Goal: Task Accomplishment & Management: Complete application form

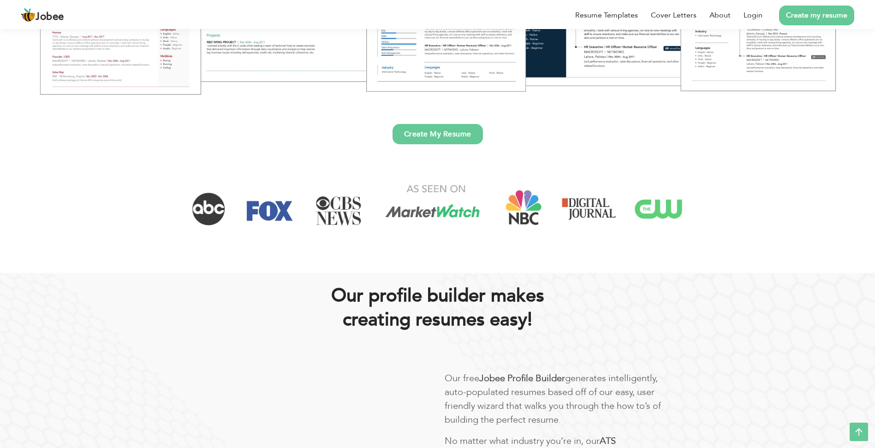
scroll to position [315, 0]
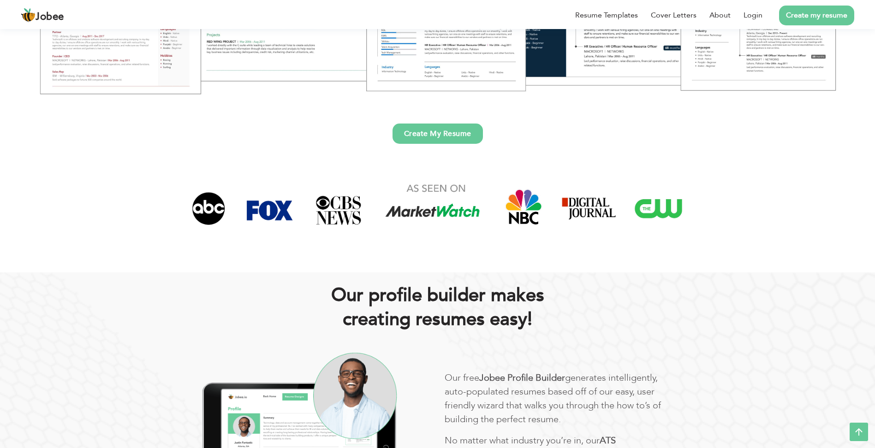
click at [475, 133] on link "Create My Resume" at bounding box center [438, 134] width 90 height 20
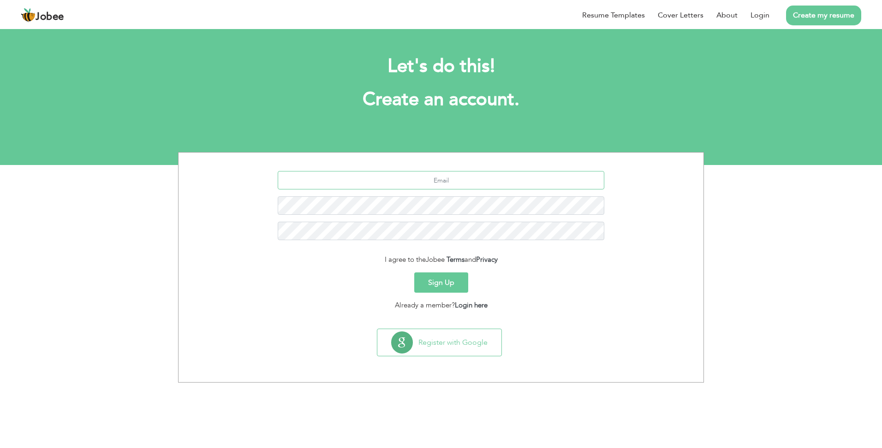
click at [505, 177] on input "text" at bounding box center [441, 180] width 327 height 18
click at [584, 245] on div at bounding box center [440, 209] width 511 height 76
click at [520, 177] on input "text" at bounding box center [441, 180] width 327 height 18
click at [511, 171] on section "I agree to the Jobee Terms and Privacy Sign Up Already a member? Login here" at bounding box center [440, 239] width 511 height 173
click at [511, 176] on input "text" at bounding box center [441, 180] width 327 height 18
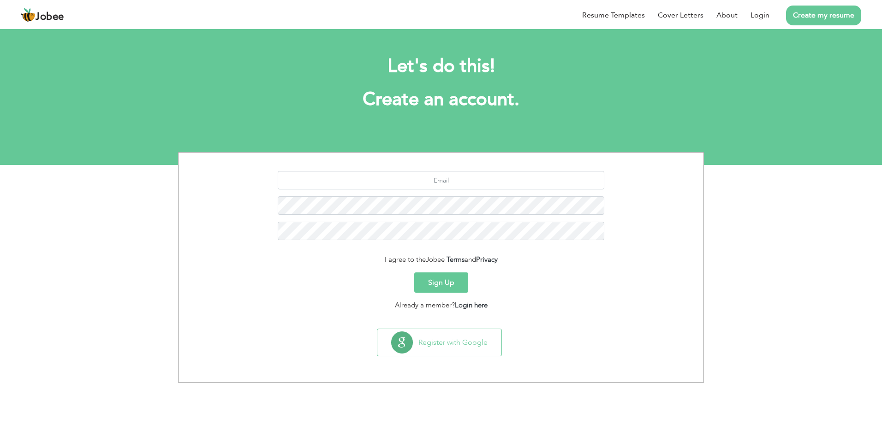
click at [614, 208] on div at bounding box center [440, 209] width 511 height 76
click at [626, 10] on link "Resume Templates" at bounding box center [613, 15] width 63 height 11
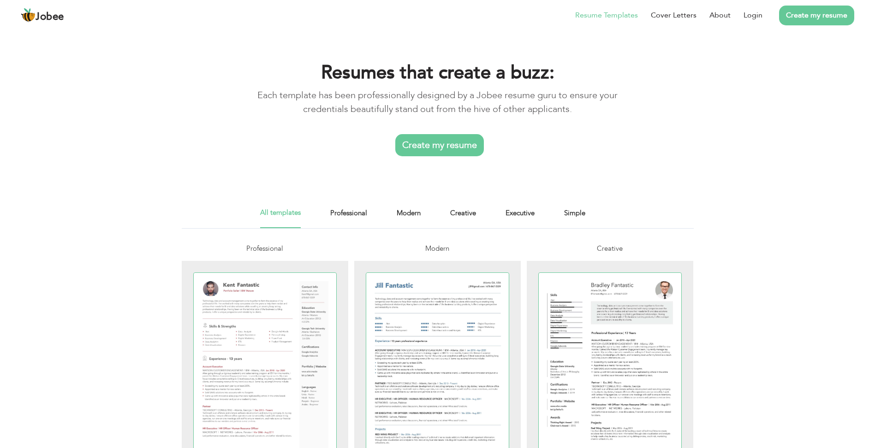
click at [823, 20] on link "Create my resume" at bounding box center [816, 16] width 75 height 20
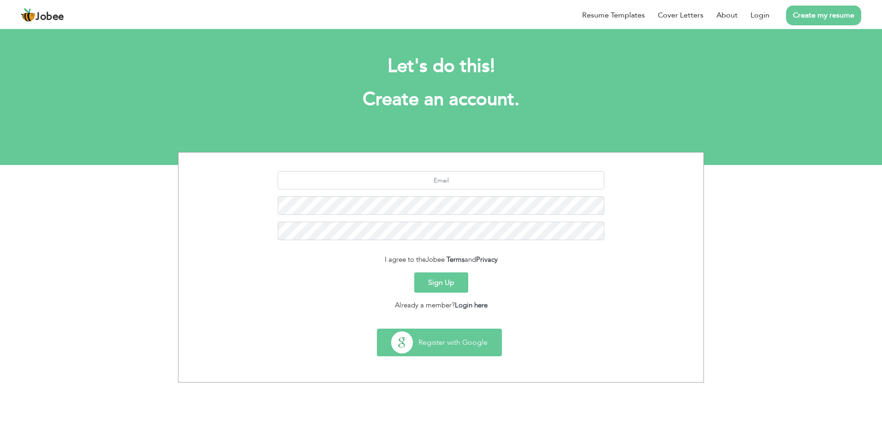
click at [457, 345] on button "Register with Google" at bounding box center [439, 342] width 124 height 27
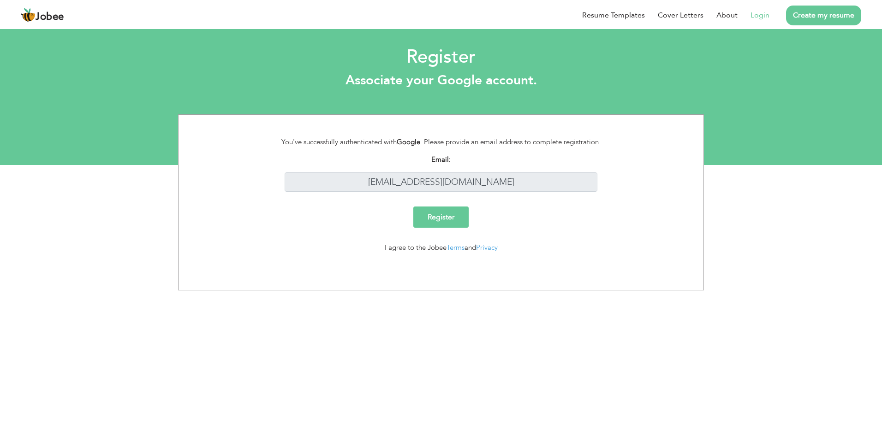
click at [444, 220] on input "Register" at bounding box center [440, 217] width 55 height 21
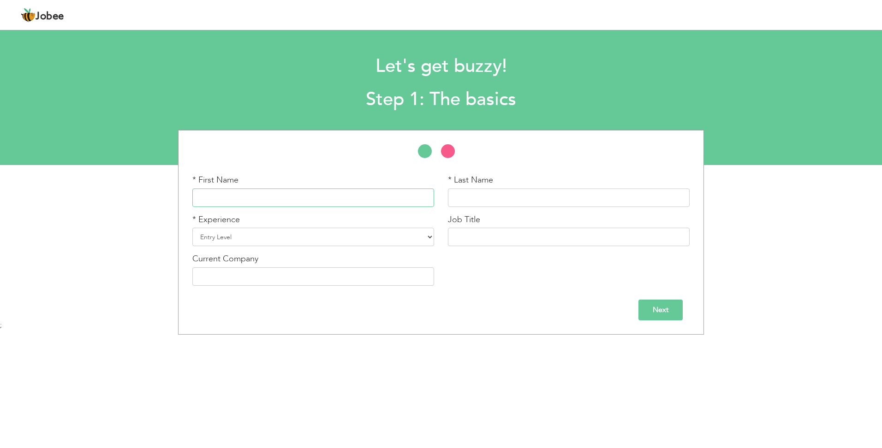
click at [331, 190] on input "text" at bounding box center [313, 198] width 242 height 18
type input "Haider"
click at [469, 202] on input "text" at bounding box center [569, 198] width 242 height 18
type input "Ali"
click at [334, 240] on select "Entry Level Less than 1 Year 1 Year 2 Years 3 Years 4 Years 5 Years 6 Years 7 Y…" at bounding box center [313, 237] width 242 height 18
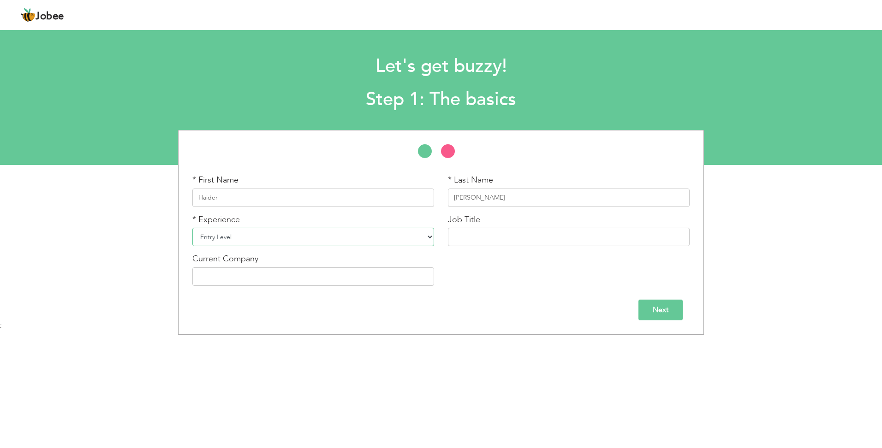
select select "4"
click at [192, 228] on select "Entry Level Less than 1 Year 1 Year 2 Years 3 Years 4 Years 5 Years 6 Years 7 Y…" at bounding box center [313, 237] width 242 height 18
click at [505, 236] on input "text" at bounding box center [569, 237] width 242 height 18
click at [516, 235] on input "Assistant Accountant(Bookkeeper" at bounding box center [569, 237] width 242 height 18
click at [560, 233] on input "Assistant Accountant(Bookkeeper" at bounding box center [569, 237] width 242 height 18
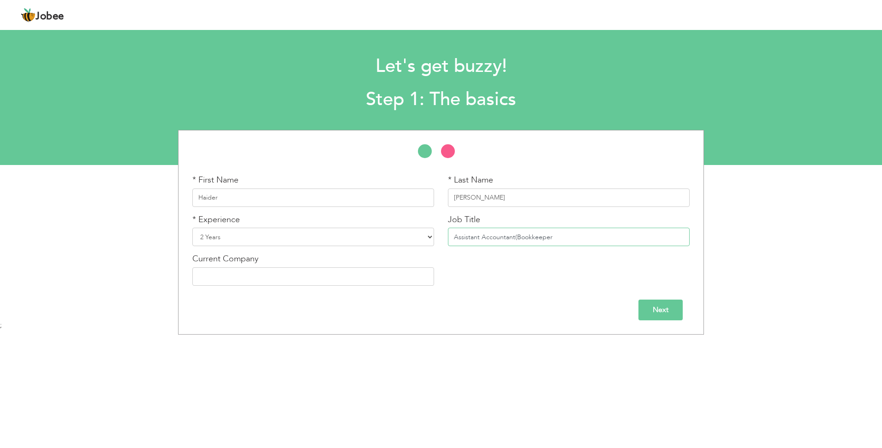
click at [559, 237] on input "Assistant Accountant(Bookkeeper" at bounding box center [569, 237] width 242 height 18
click at [480, 238] on input "Assistant Accountant" at bounding box center [569, 237] width 242 height 18
type input "Accountant"
click at [292, 280] on input "text" at bounding box center [313, 277] width 242 height 18
type input "IBISS & CO LIMITED"
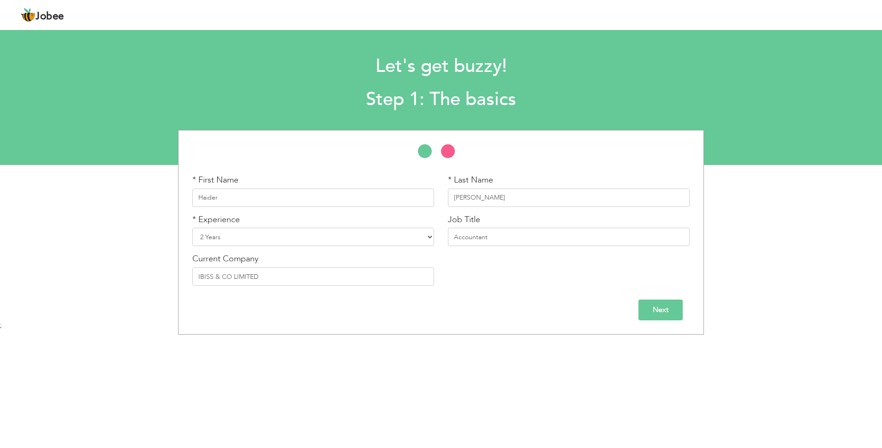
click at [652, 310] on input "Next" at bounding box center [661, 310] width 44 height 21
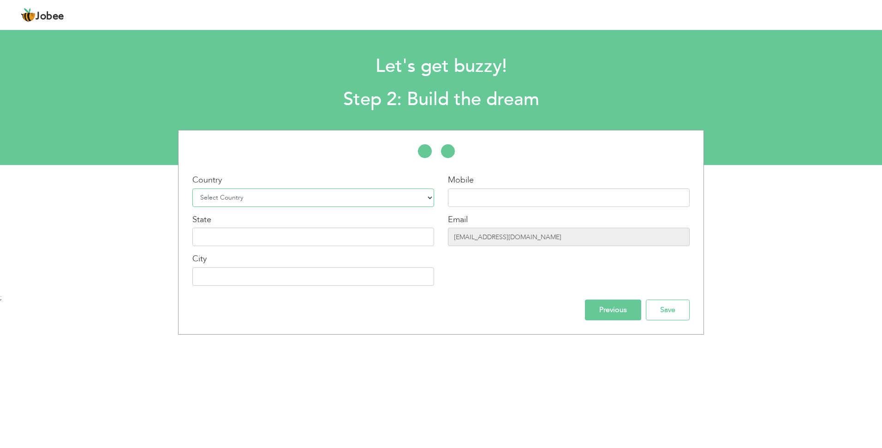
click at [390, 202] on select "Select Country Afghanistan Albania Algeria American Samoa Andorra Angola Anguil…" at bounding box center [313, 198] width 242 height 18
click at [366, 189] on select "Select Country Afghanistan Albania Algeria American Samoa Andorra Angola Anguil…" at bounding box center [313, 198] width 242 height 18
click at [365, 193] on select "Select Country Afghanistan Albania Algeria American Samoa Andorra Angola Anguil…" at bounding box center [313, 198] width 242 height 18
select select "166"
click at [192, 189] on select "Select Country Afghanistan Albania Algeria American Samoa Andorra Angola Anguil…" at bounding box center [313, 198] width 242 height 18
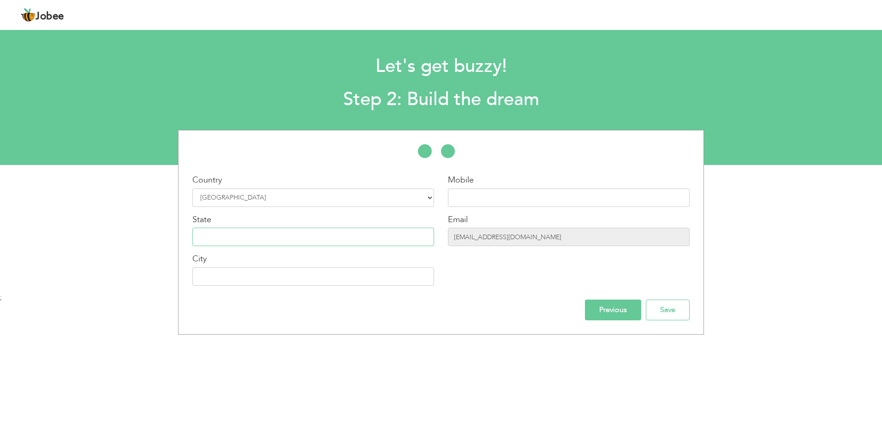
click at [382, 239] on input "text" at bounding box center [313, 237] width 242 height 18
click at [484, 200] on input "text" at bounding box center [569, 198] width 242 height 18
type input "0316-6089702"
click at [530, 237] on input "[EMAIL_ADDRESS][DOMAIN_NAME]" at bounding box center [569, 237] width 242 height 18
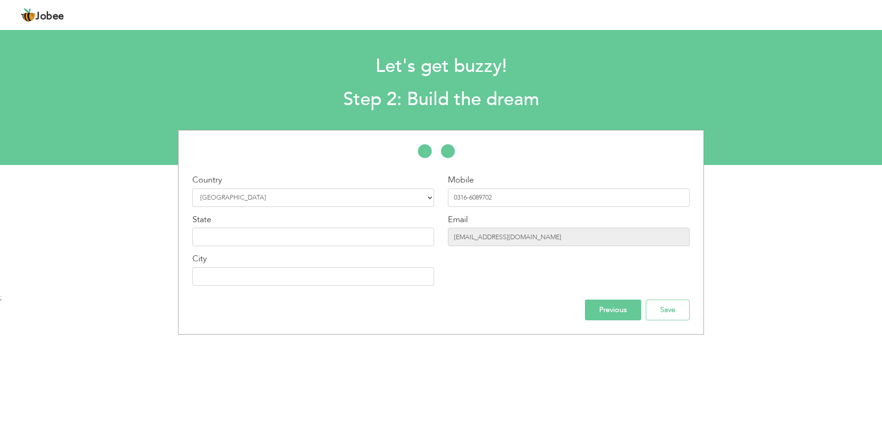
drag, startPoint x: 530, startPoint y: 237, endPoint x: 554, endPoint y: 255, distance: 30.1
click at [554, 255] on div "Mobile 0316-6089702 Email payroll@ibissandco.com" at bounding box center [569, 233] width 256 height 119
click at [543, 236] on input "[EMAIL_ADDRESS][DOMAIN_NAME]" at bounding box center [569, 237] width 242 height 18
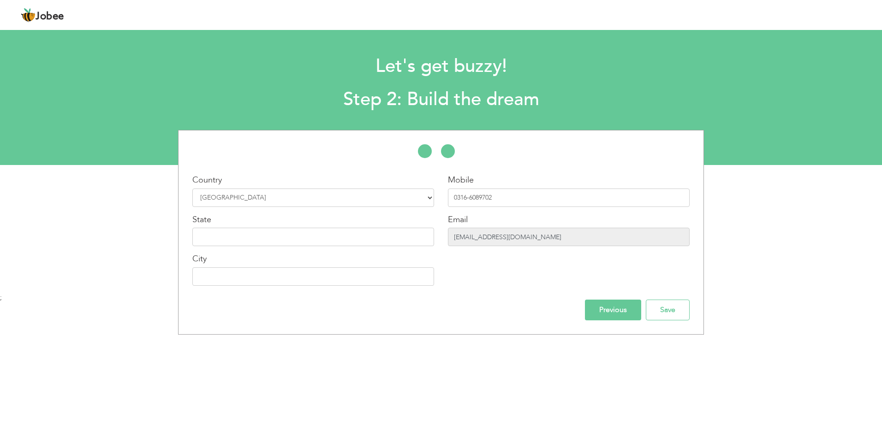
click at [543, 236] on input "[EMAIL_ADDRESS][DOMAIN_NAME]" at bounding box center [569, 237] width 242 height 18
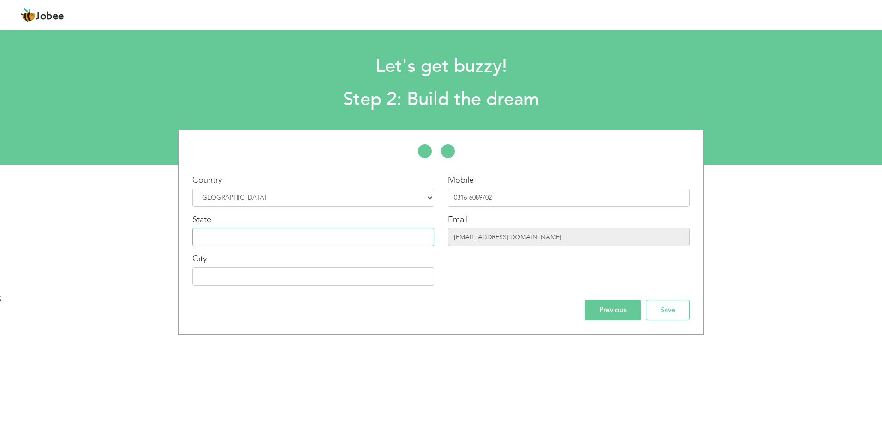
click at [360, 233] on input "text" at bounding box center [313, 237] width 242 height 18
click at [489, 286] on div "Mobile 0316-6089702 Email payroll@ibissandco.com" at bounding box center [569, 233] width 256 height 119
click at [279, 199] on select "Select Country Afghanistan Albania Algeria American Samoa Andorra Angola Anguil…" at bounding box center [313, 198] width 242 height 18
click at [298, 196] on select "Select Country Afghanistan Albania Algeria American Samoa Andorra Angola Anguil…" at bounding box center [313, 198] width 242 height 18
select select
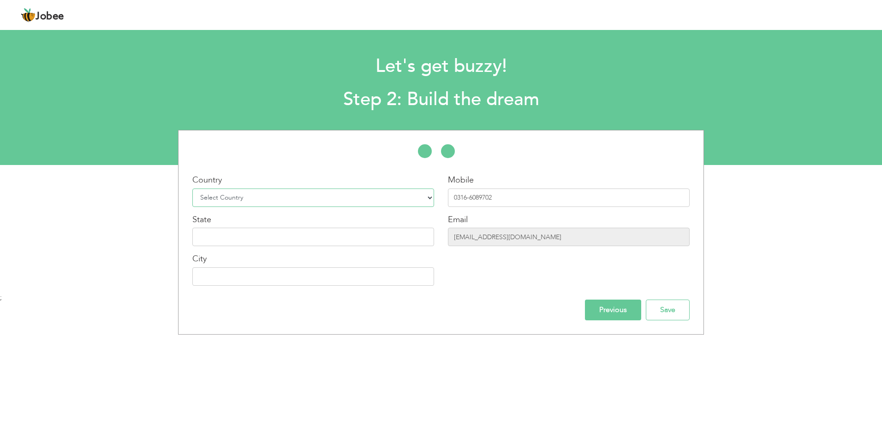
click at [192, 189] on select "Select Country Afghanistan Albania Algeria American Samoa Andorra Angola Anguil…" at bounding box center [313, 198] width 242 height 18
click at [254, 286] on input "text" at bounding box center [313, 277] width 242 height 18
type input "l"
type input "[GEOGRAPHIC_DATA]"
click at [544, 302] on div "Previous Save" at bounding box center [440, 310] width 511 height 21
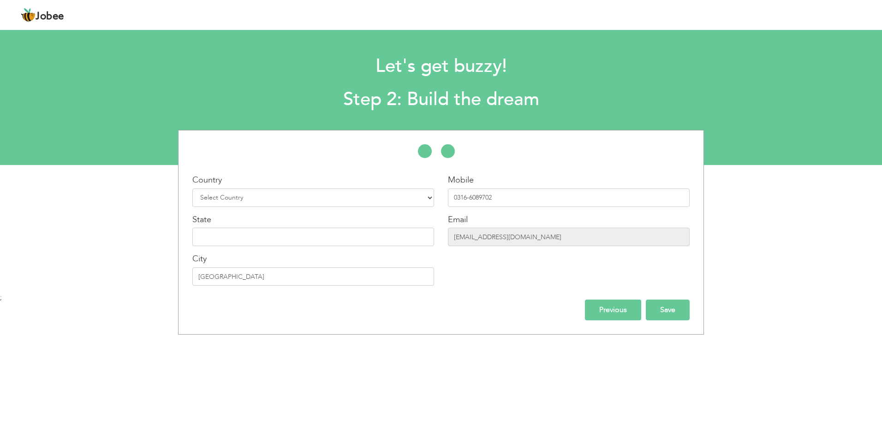
click at [669, 306] on input "Save" at bounding box center [668, 310] width 44 height 21
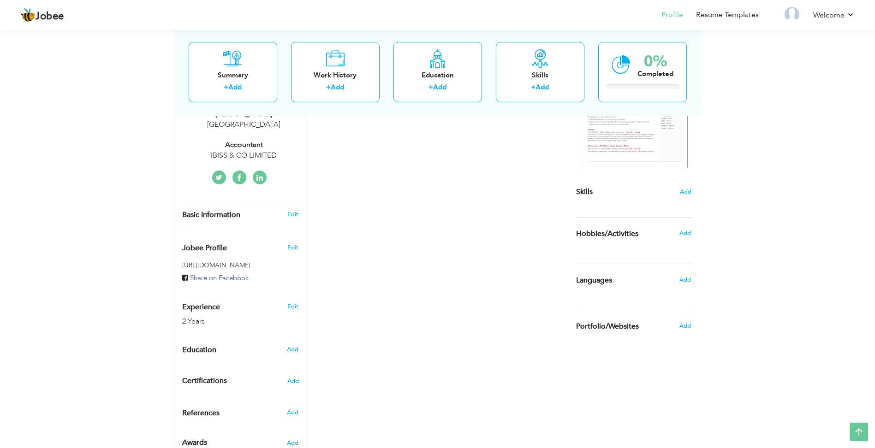
scroll to position [173, 0]
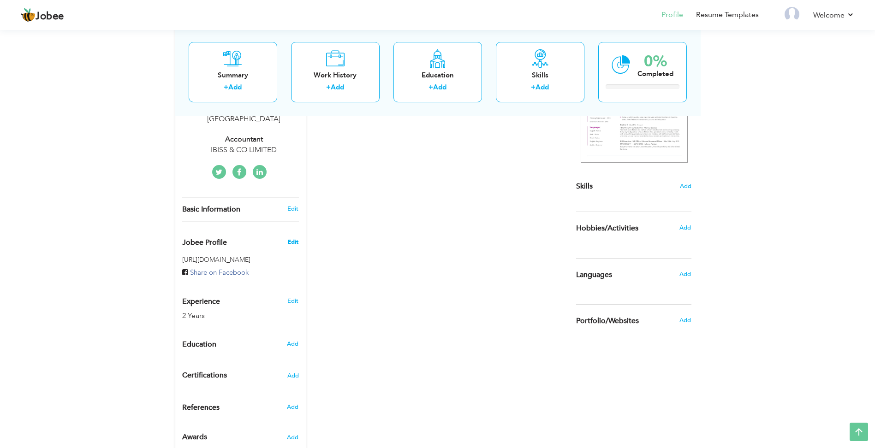
click at [289, 242] on span "Edit" at bounding box center [292, 242] width 11 height 8
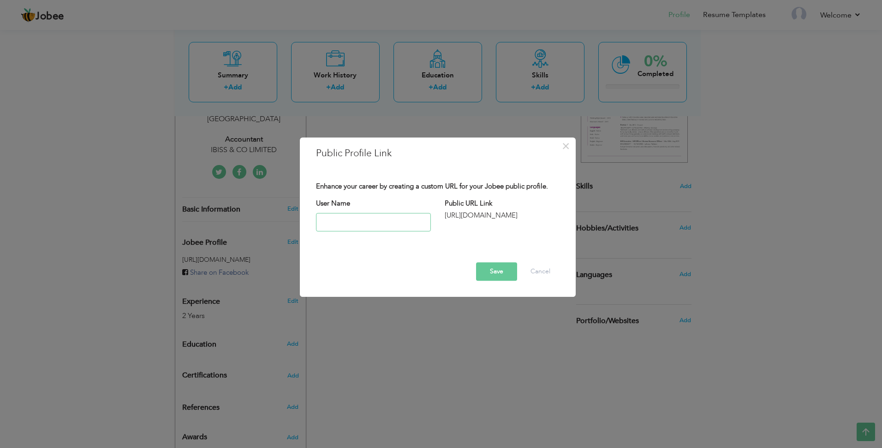
click at [367, 223] on input "text" at bounding box center [373, 222] width 115 height 18
click at [330, 222] on input "text" at bounding box center [373, 222] width 115 height 18
type input "linkedin"
click at [464, 215] on div "http://jobee.io/profile/ linkedin" at bounding box center [502, 216] width 115 height 10
click at [474, 201] on label "Public URL Link" at bounding box center [469, 204] width 48 height 10
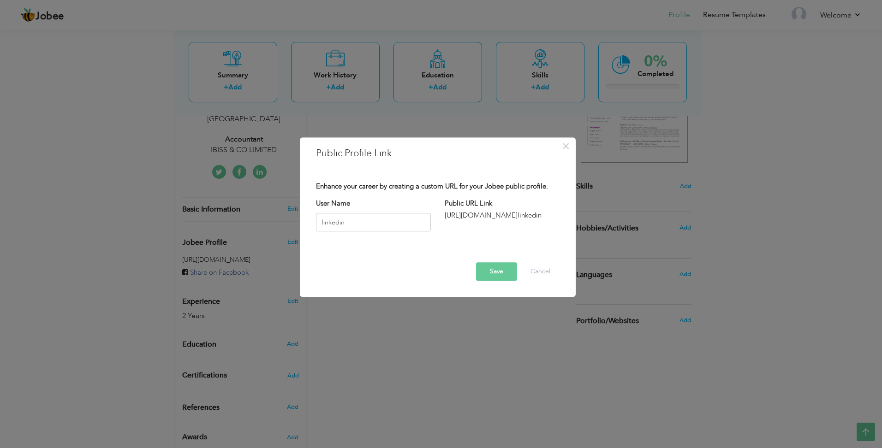
click at [522, 215] on span "linkedin" at bounding box center [530, 215] width 24 height 9
click at [387, 222] on input "linkedin" at bounding box center [373, 222] width 115 height 18
click at [540, 279] on button "Cancel" at bounding box center [540, 272] width 38 height 18
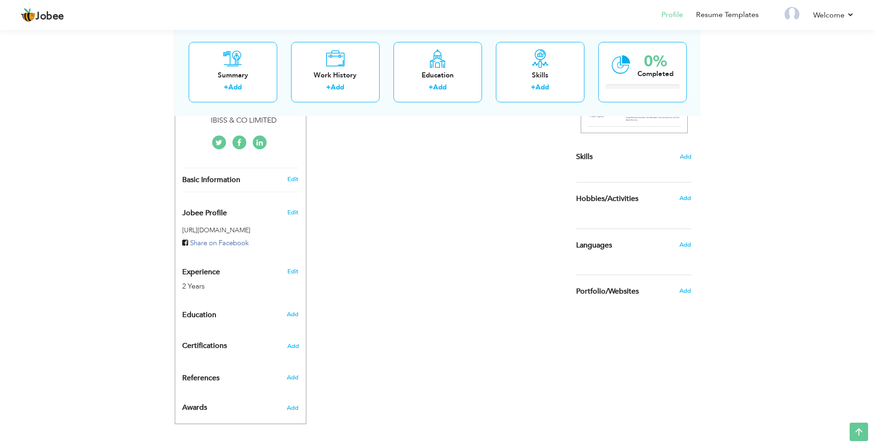
scroll to position [203, 0]
click at [296, 314] on span "Add" at bounding box center [292, 314] width 12 height 8
radio input "true"
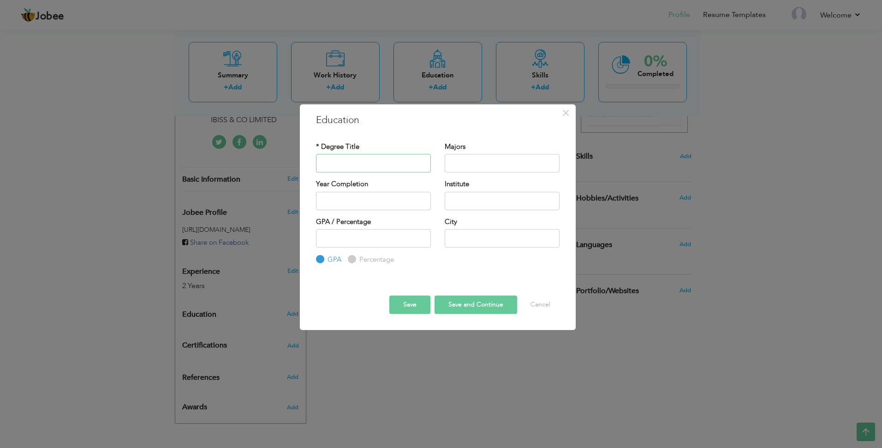
click at [377, 164] on input "text" at bounding box center [373, 163] width 115 height 18
type input "C"
type input "[DOMAIN_NAME]"
click at [357, 260] on label "Percentage" at bounding box center [375, 260] width 37 height 10
click at [354, 260] on input "Percentage" at bounding box center [351, 260] width 6 height 6
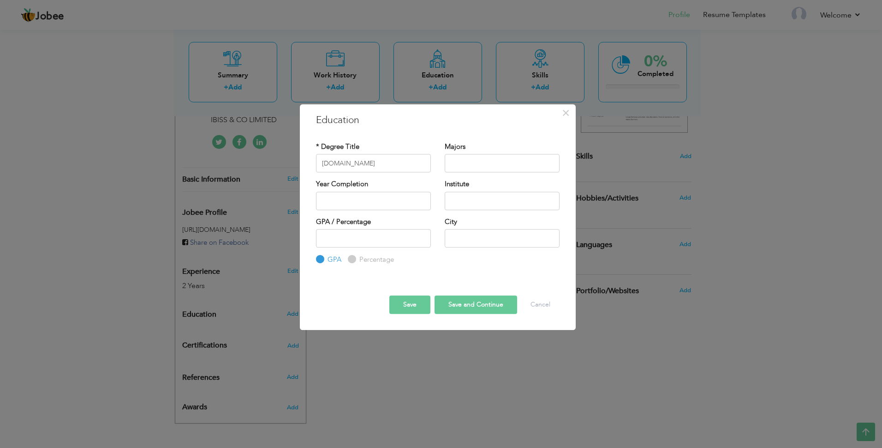
radio input "true"
click at [416, 302] on button "Save" at bounding box center [409, 305] width 41 height 18
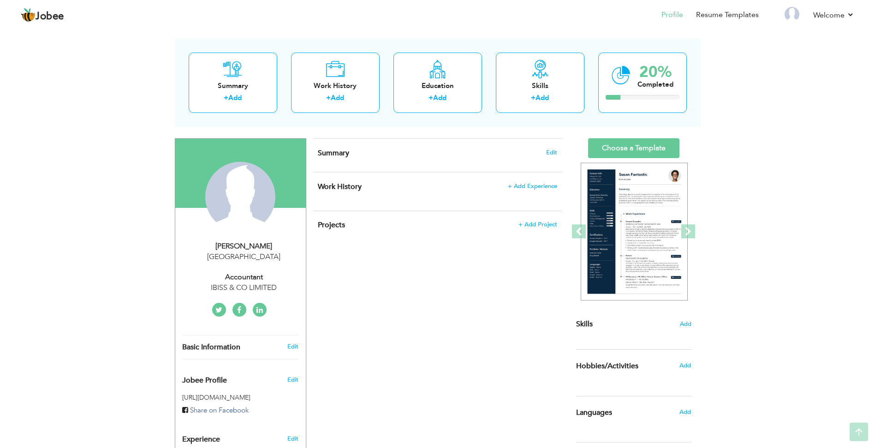
scroll to position [31, 0]
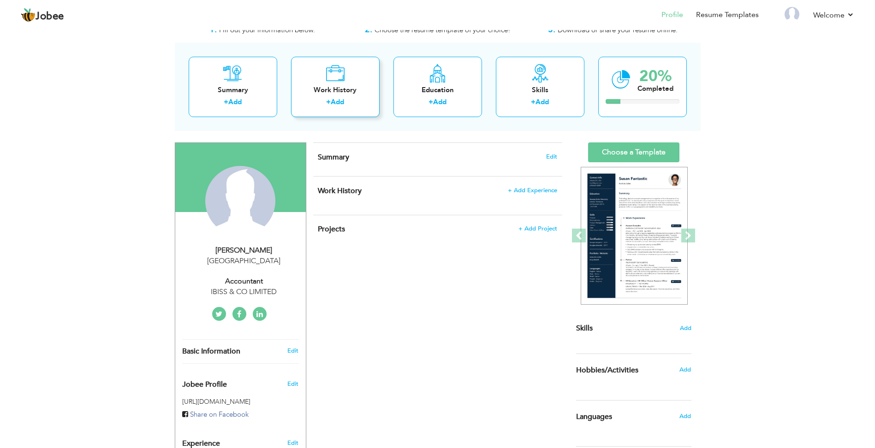
click at [349, 83] on div "Work History + Add" at bounding box center [335, 87] width 89 height 60
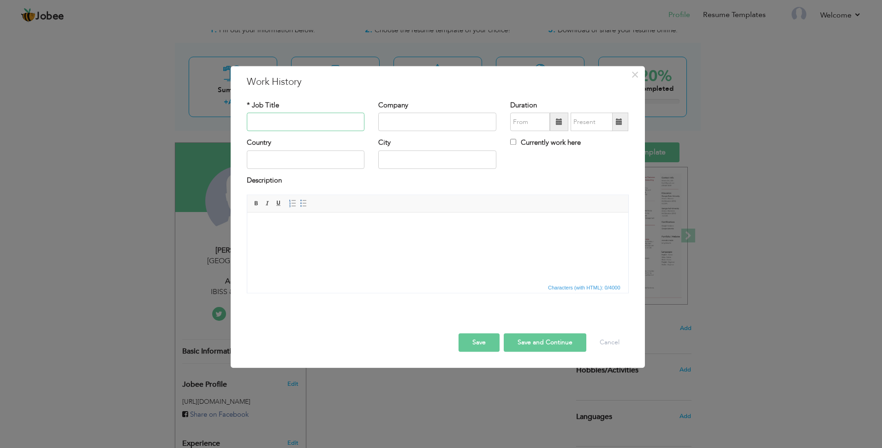
click at [328, 118] on input "text" at bounding box center [306, 122] width 118 height 18
click at [639, 72] on button "×" at bounding box center [635, 74] width 15 height 15
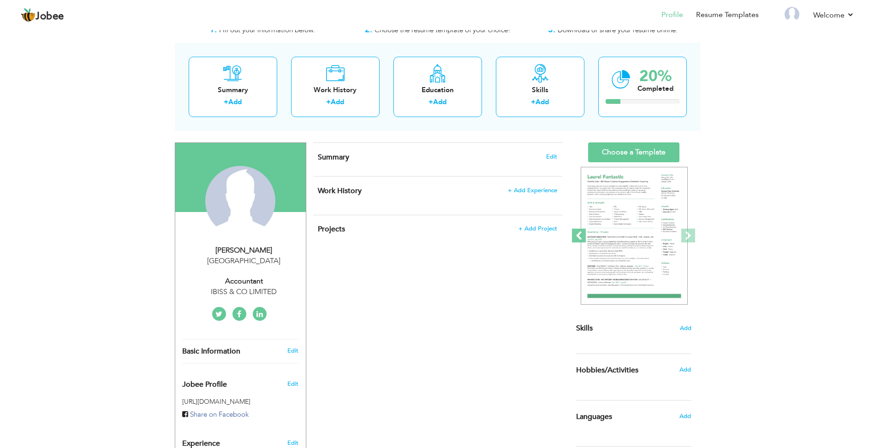
click at [579, 242] on span at bounding box center [579, 236] width 14 height 14
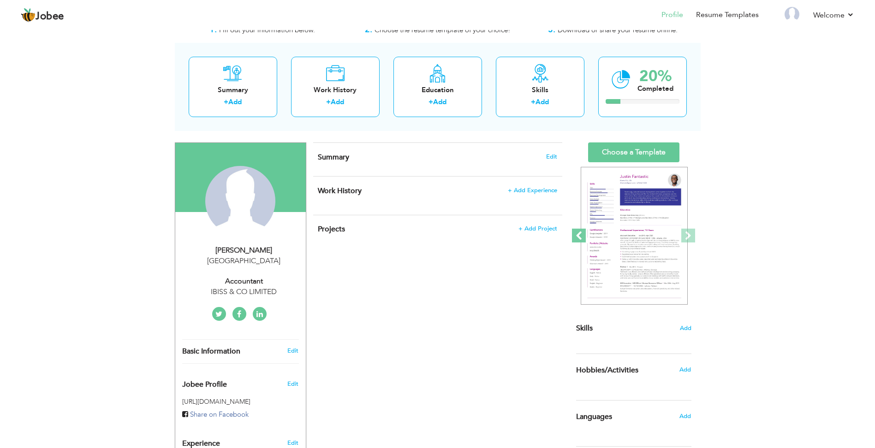
click at [579, 242] on span at bounding box center [579, 236] width 14 height 14
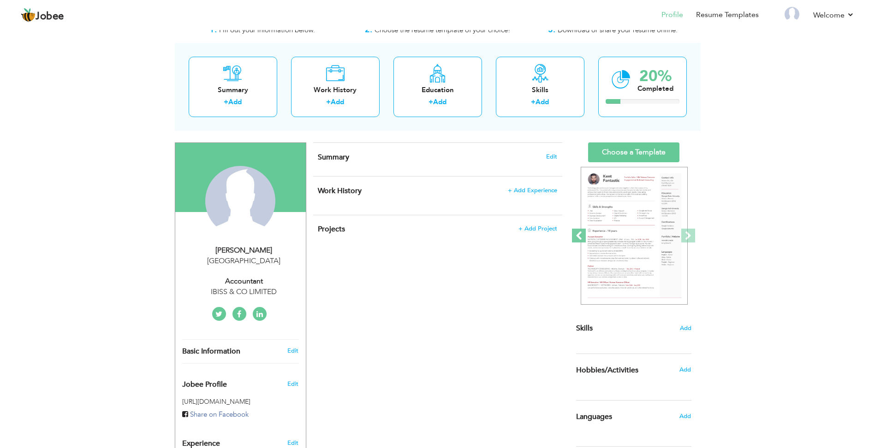
click at [579, 242] on span at bounding box center [579, 236] width 14 height 14
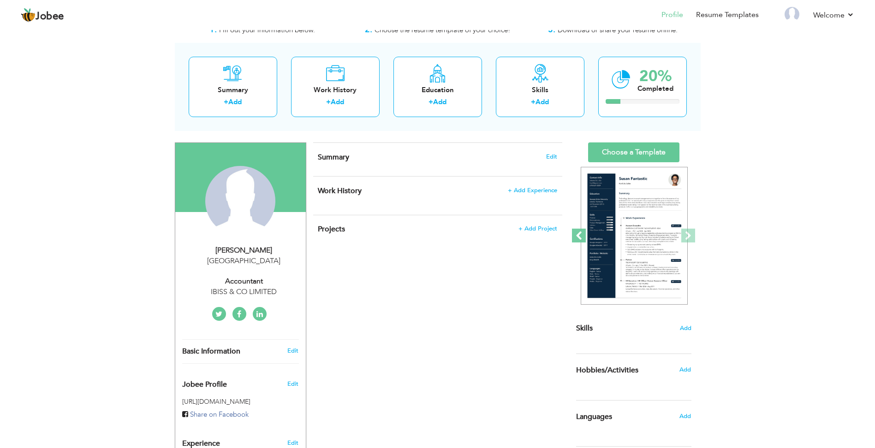
click at [579, 242] on span at bounding box center [579, 236] width 14 height 14
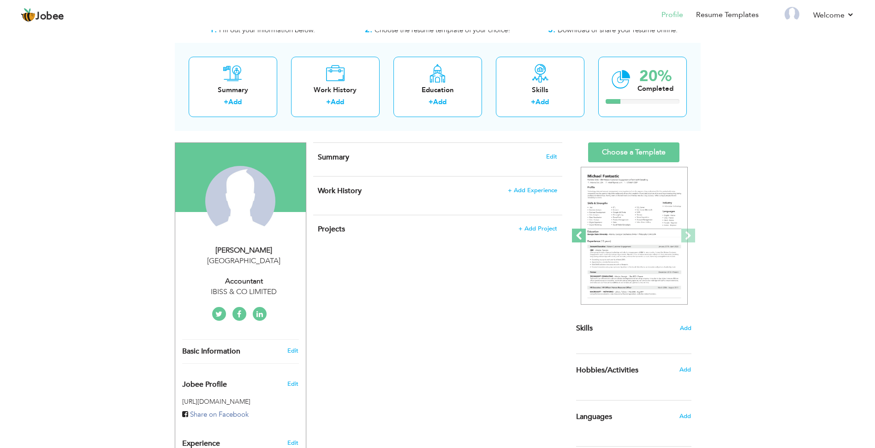
click at [579, 242] on span at bounding box center [579, 236] width 14 height 14
click at [685, 235] on span at bounding box center [688, 236] width 14 height 14
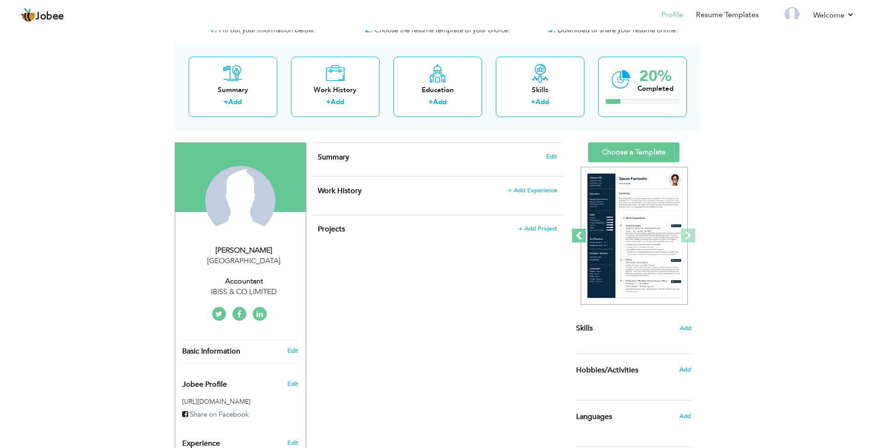
click at [573, 233] on span at bounding box center [579, 236] width 14 height 14
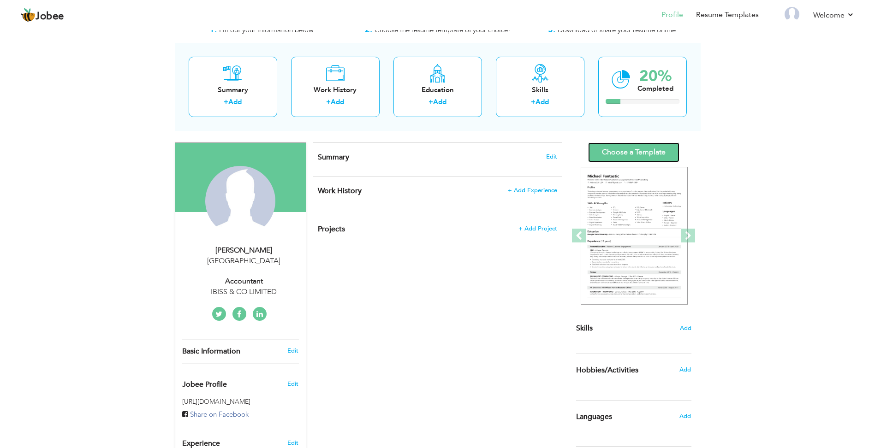
click at [621, 150] on link "Choose a Template" at bounding box center [633, 153] width 91 height 20
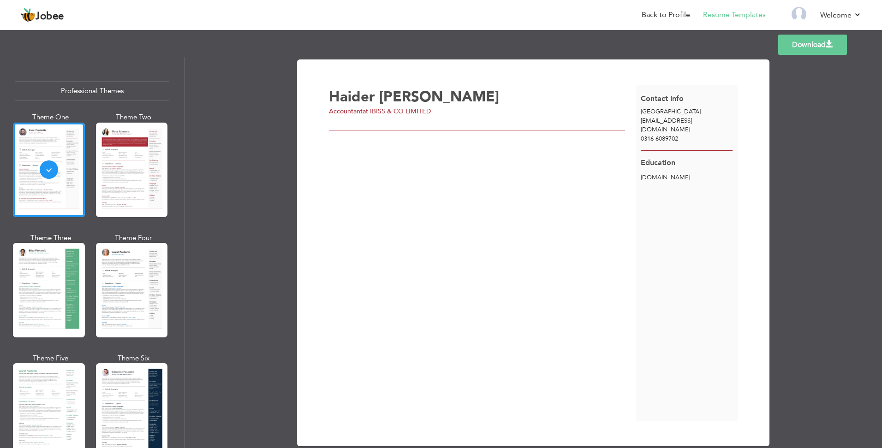
click at [661, 119] on span "[EMAIL_ADDRESS][DOMAIN_NAME]" at bounding box center [666, 125] width 51 height 17
click at [791, 55] on div "Templates Download" at bounding box center [441, 45] width 882 height 30
click at [796, 46] on link "Download" at bounding box center [812, 45] width 69 height 20
